Goal: Obtain resource: Download file/media

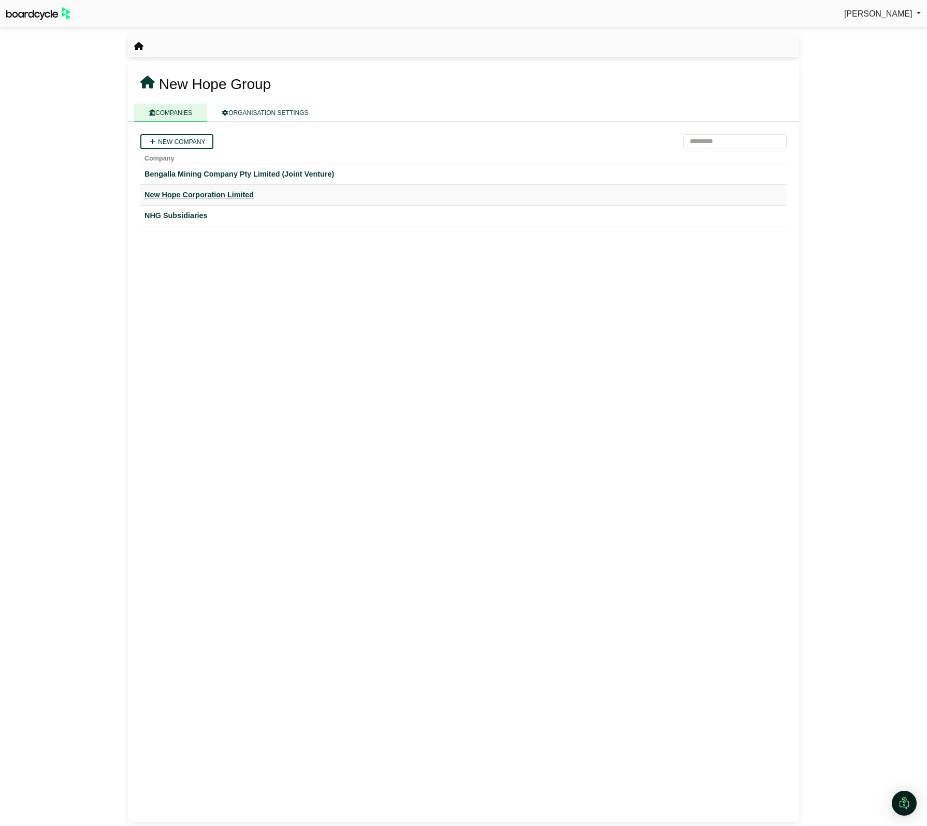
click at [213, 196] on div "New Hope Corporation Limited" at bounding box center [463, 195] width 638 height 12
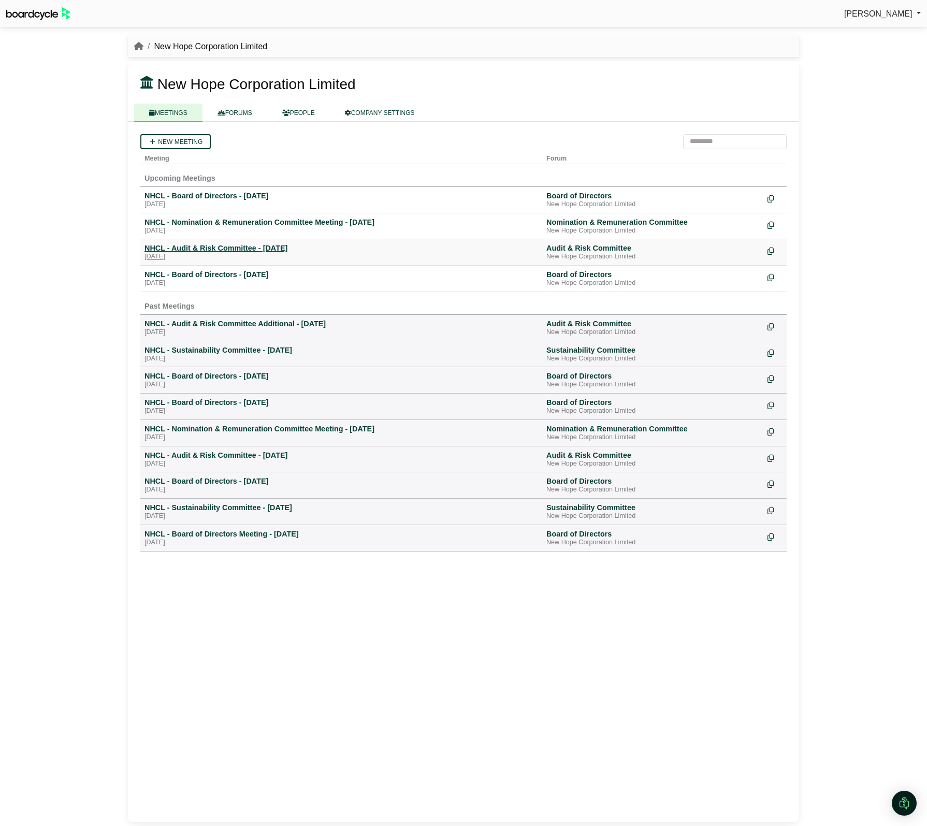
click at [226, 244] on div "NHCL - Audit & Risk Committee - [DATE]" at bounding box center [341, 247] width 394 height 9
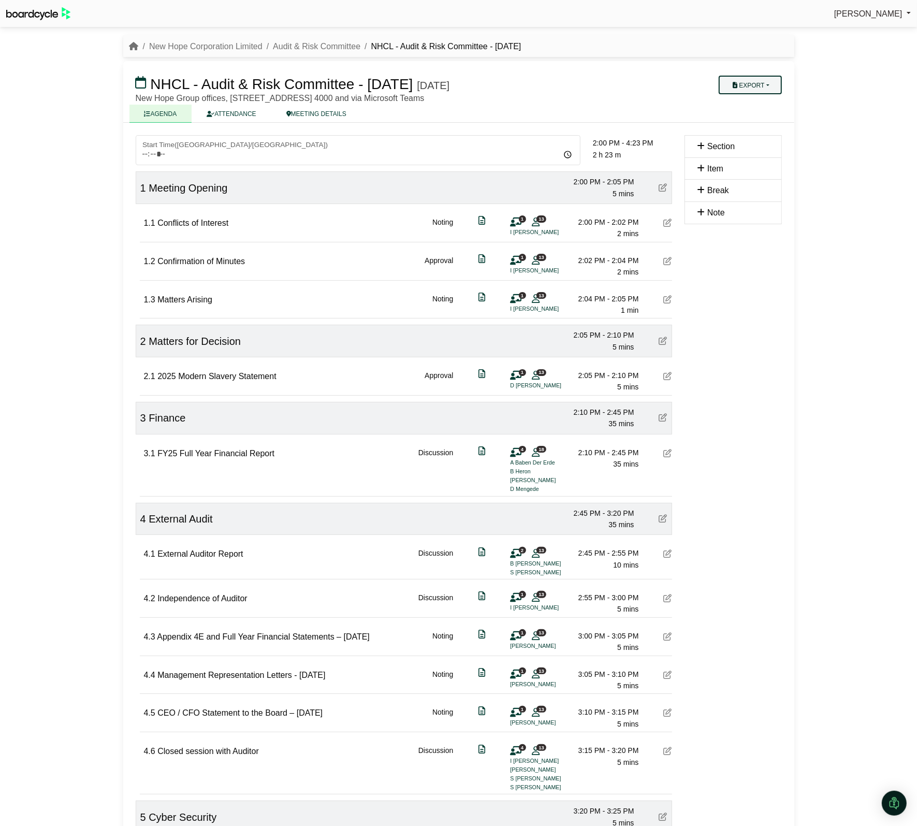
click at [751, 78] on button "Export" at bounding box center [750, 85] width 63 height 19
click at [754, 105] on link "Agenda" at bounding box center [765, 103] width 90 height 16
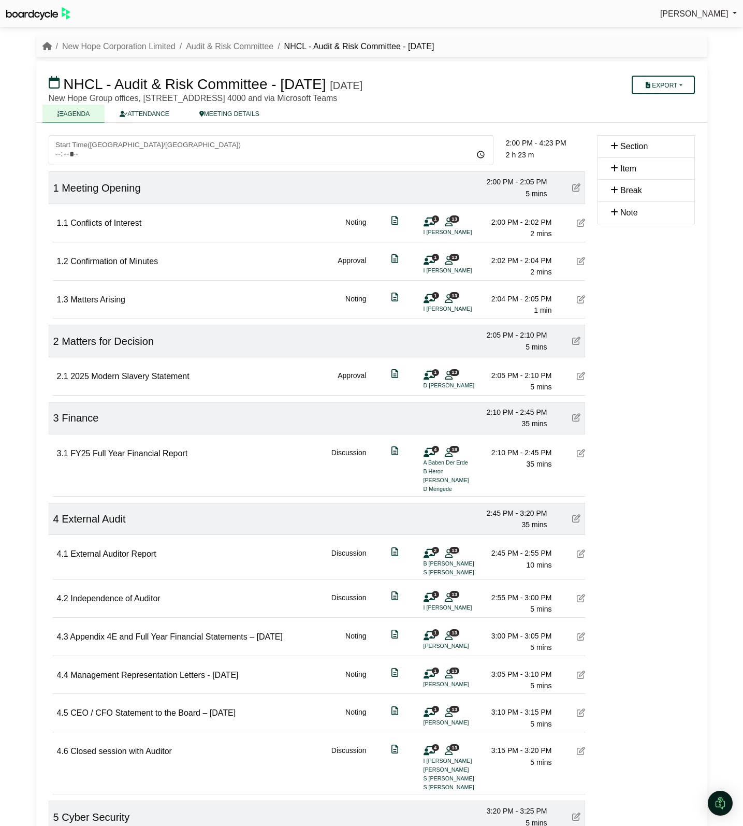
scroll to position [324, 0]
